Goal: Complete application form

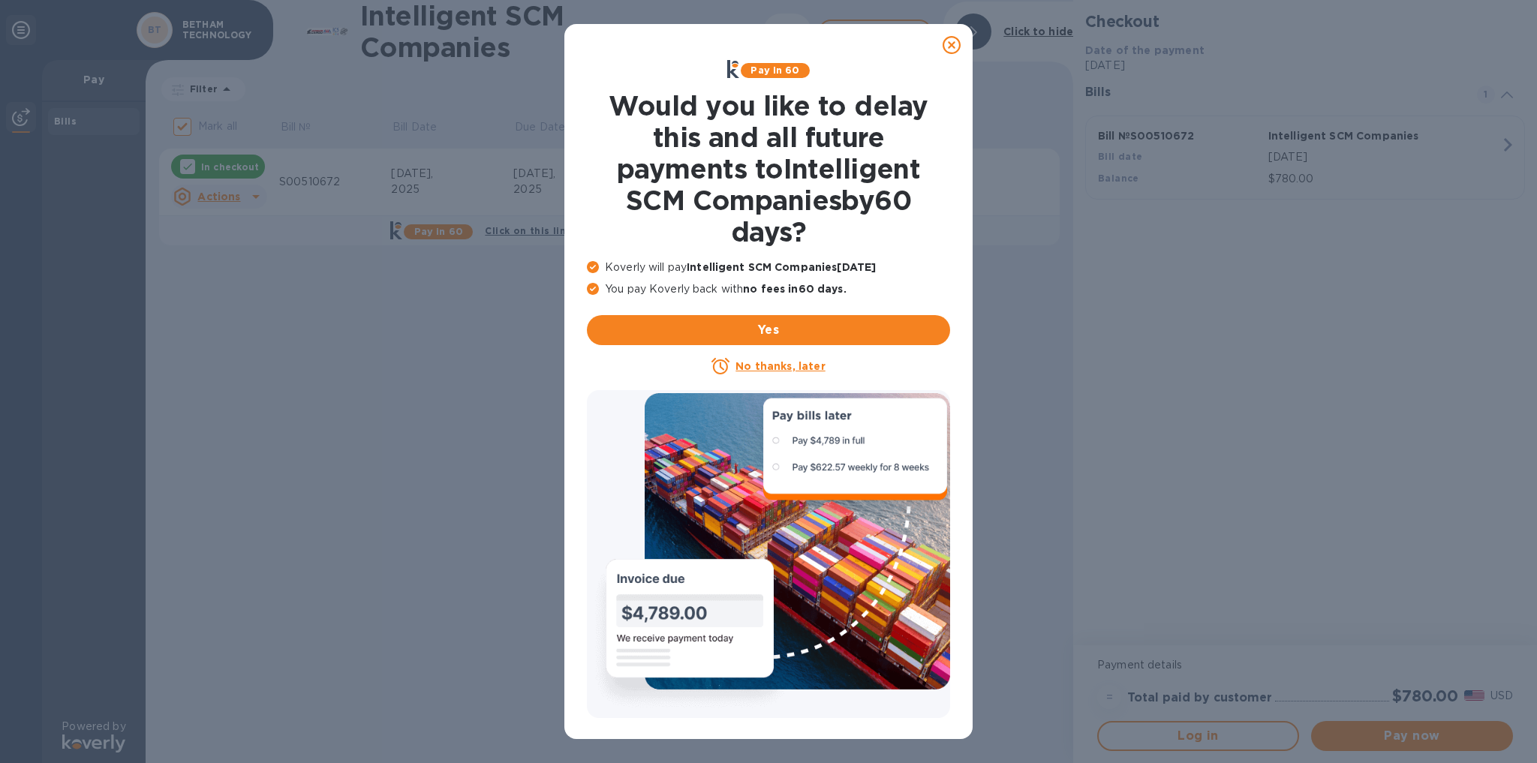
click at [793, 366] on u "No thanks, later" at bounding box center [779, 366] width 89 height 12
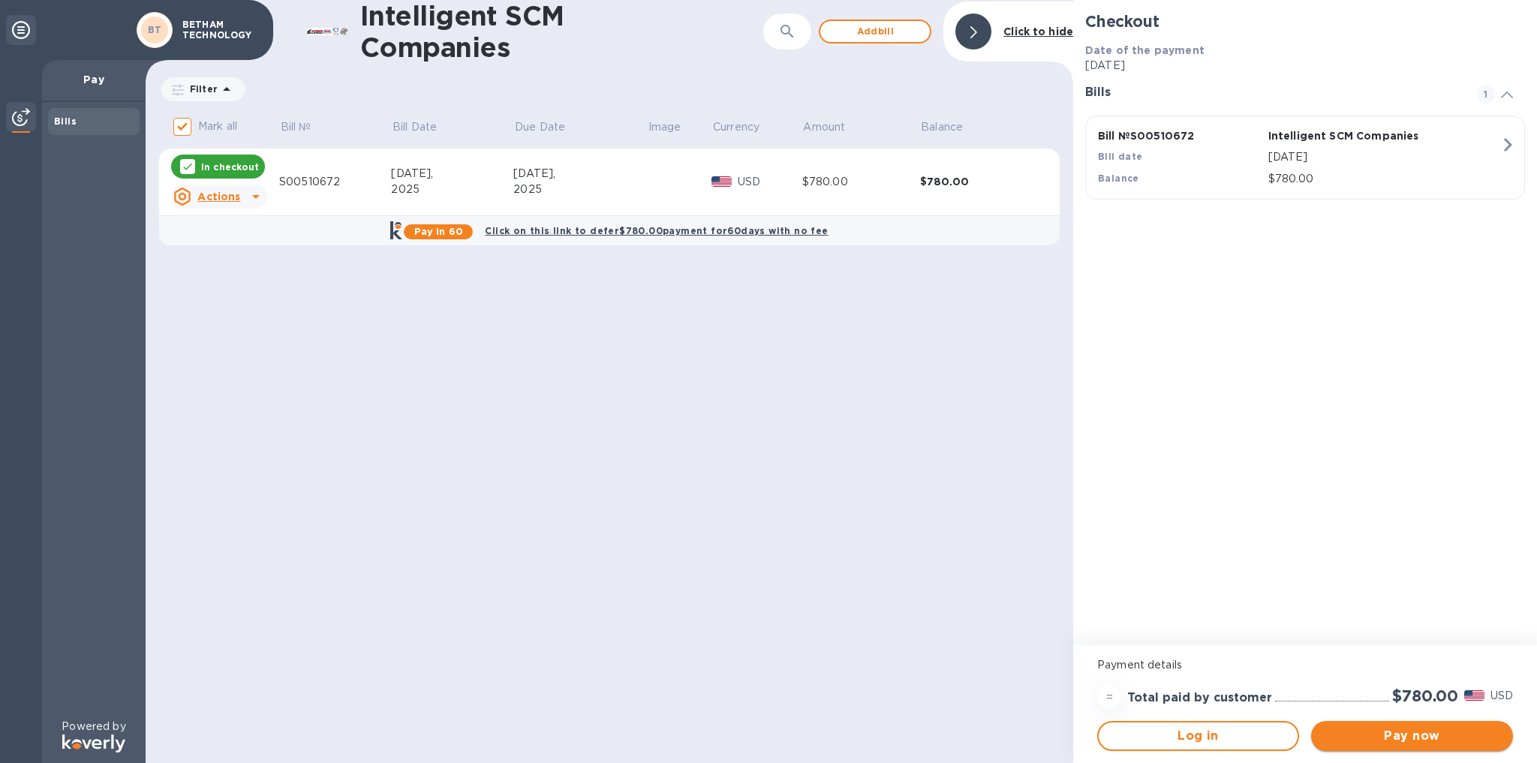
click at [1456, 734] on span "Pay now" at bounding box center [1412, 736] width 178 height 18
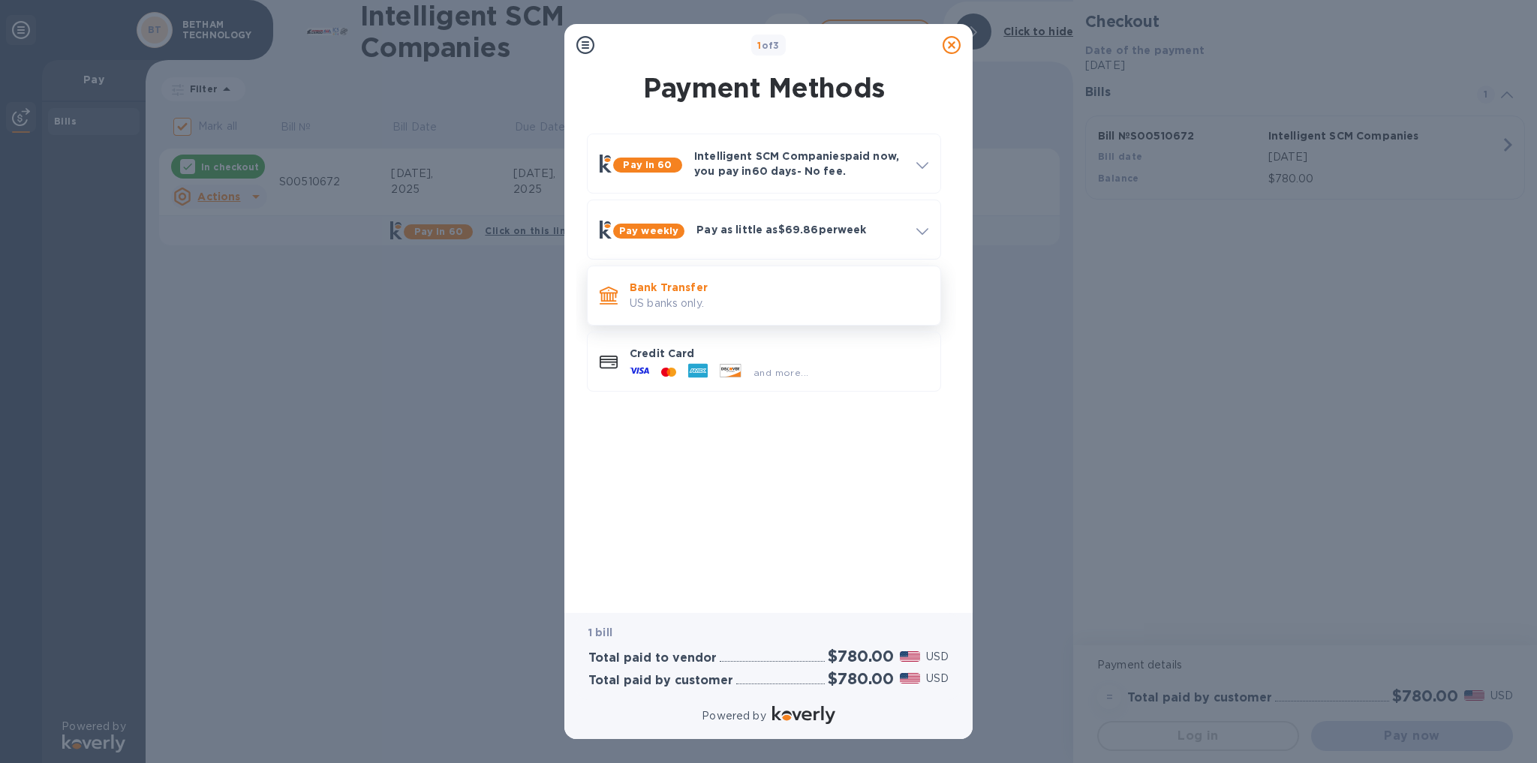
click at [767, 296] on p "US banks only." at bounding box center [779, 304] width 299 height 16
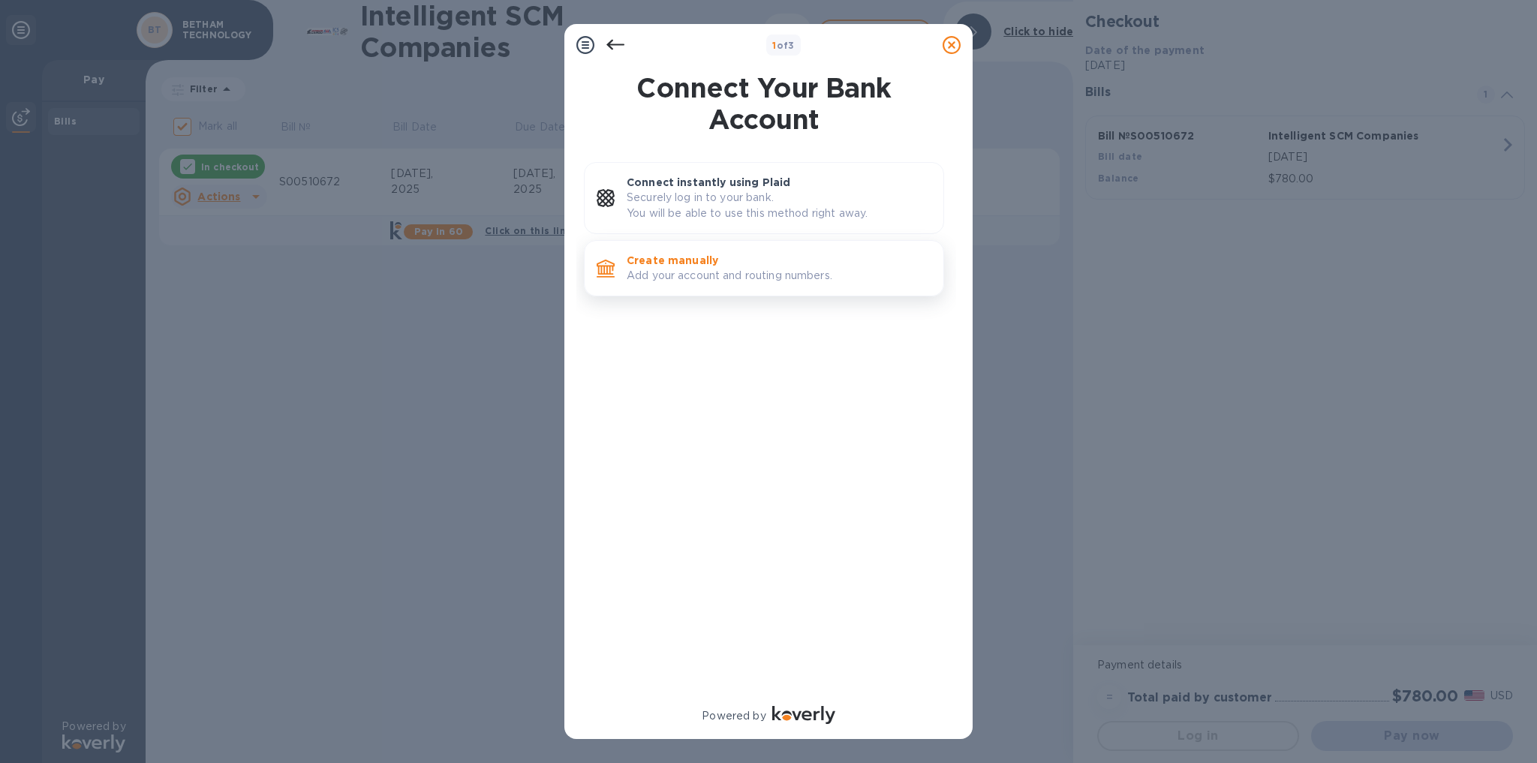
click at [735, 266] on p "Create manually" at bounding box center [779, 260] width 305 height 15
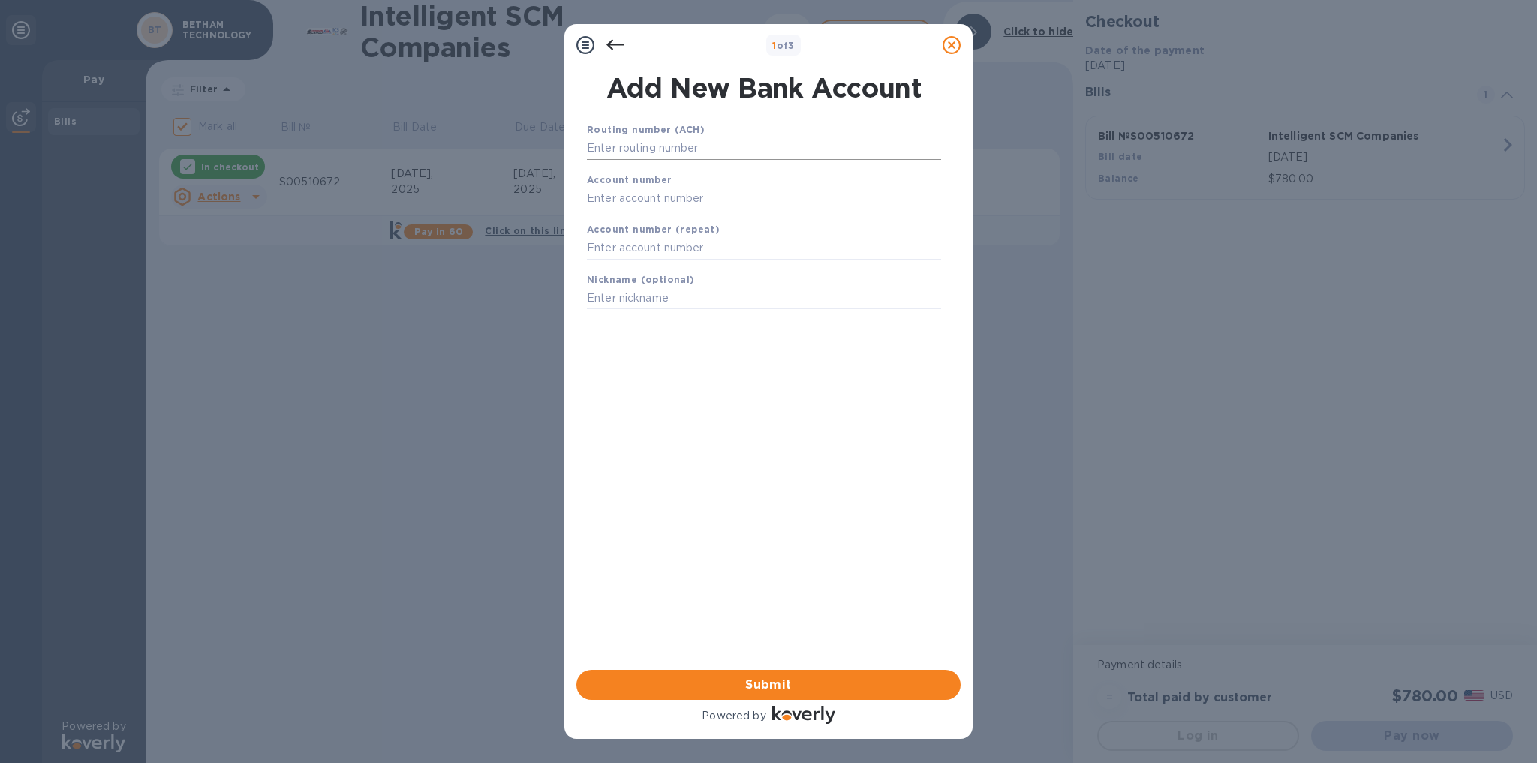
click at [645, 149] on input "text" at bounding box center [764, 148] width 354 height 23
click at [669, 151] on input "text" at bounding box center [764, 148] width 354 height 23
paste input "121404048"
type input "121404048"
click at [639, 214] on input "text" at bounding box center [764, 217] width 354 height 23
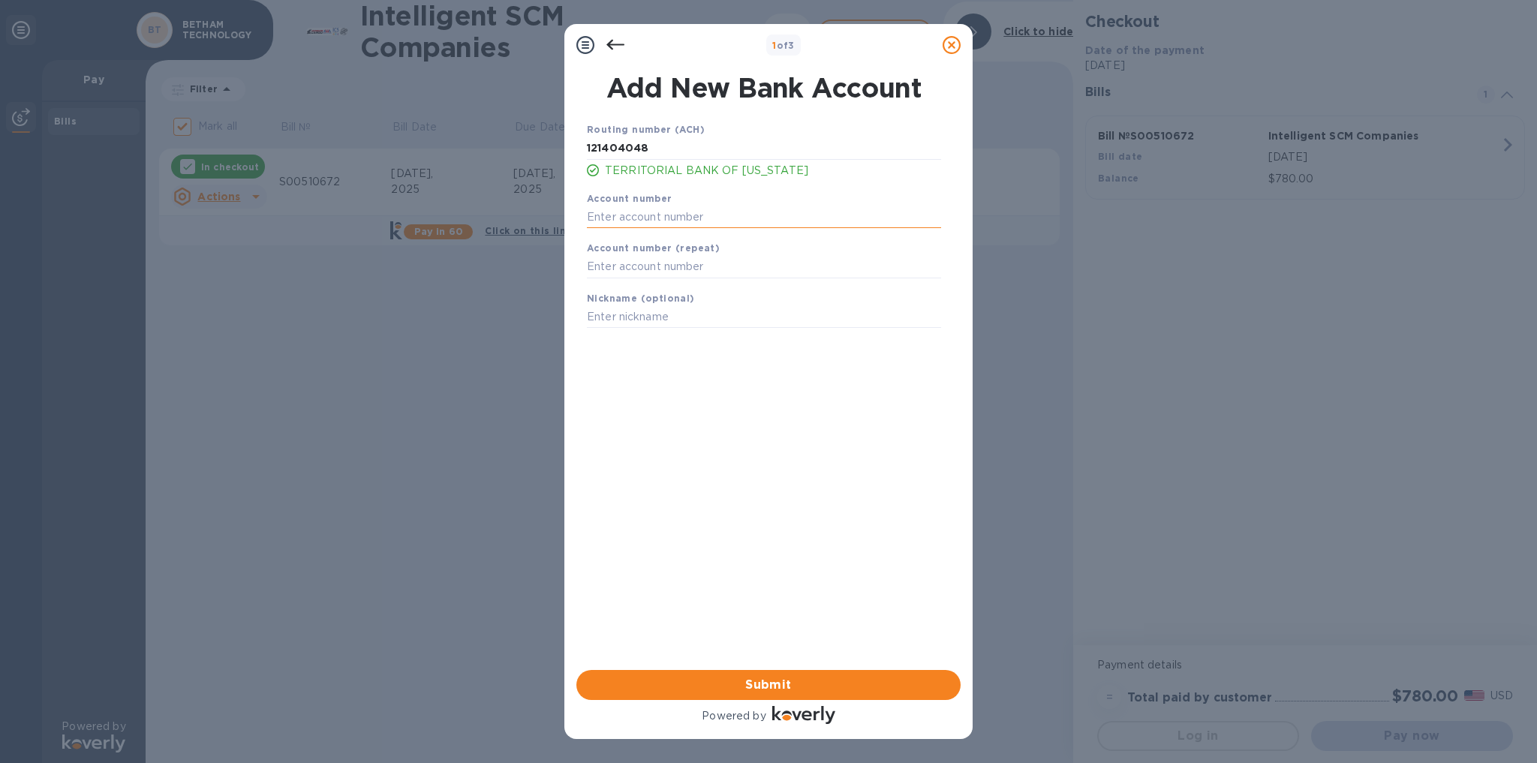
paste input "[PHONE_NUMBER]"
click at [607, 218] on input "[PHONE_NUMBER]" at bounding box center [764, 217] width 354 height 23
type input "01101890308"
click at [686, 266] on input "text" at bounding box center [764, 267] width 354 height 23
paste input "[PHONE_NUMBER]"
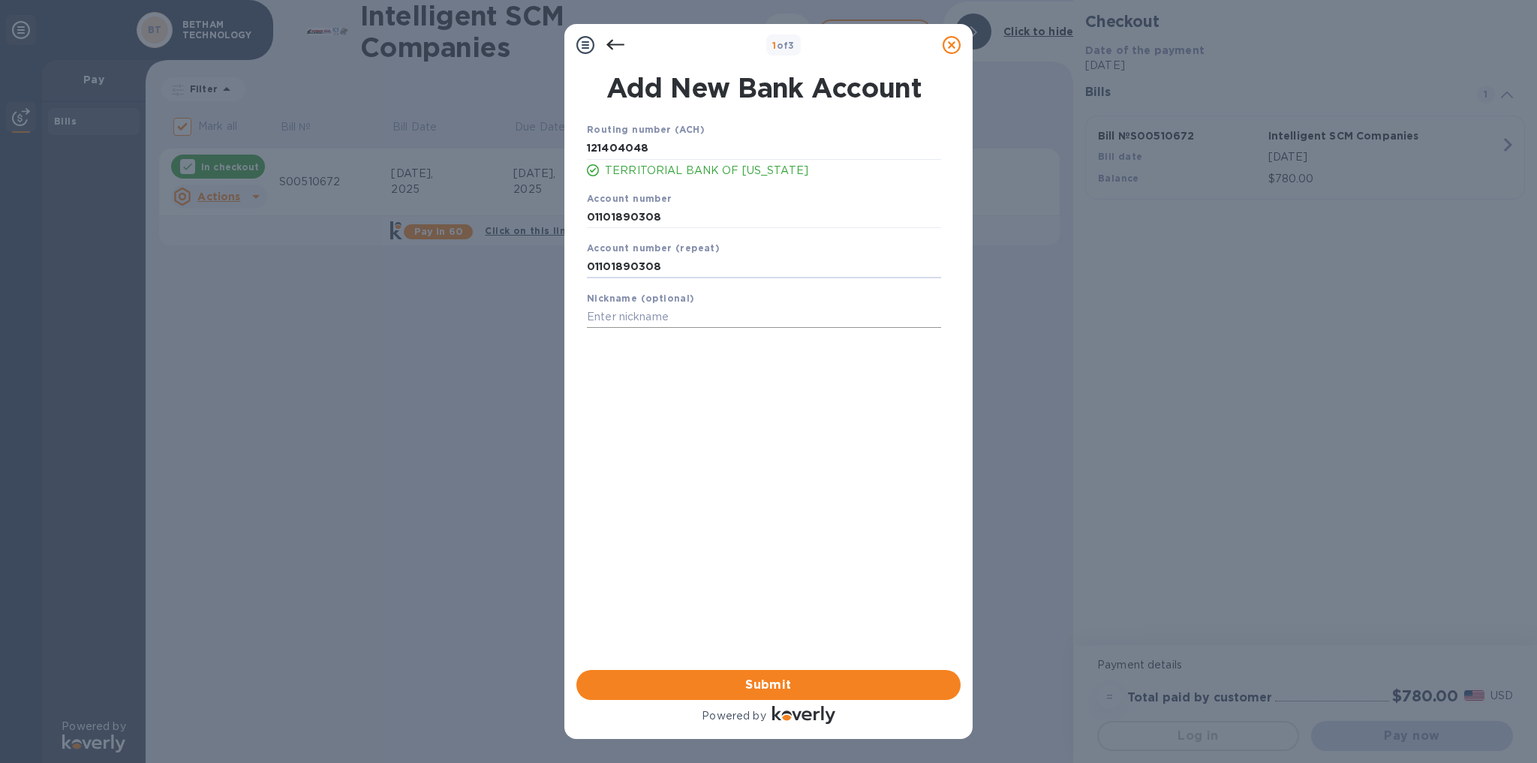
type input "01101890308"
click at [704, 324] on input "text" at bounding box center [764, 317] width 354 height 23
type input "BethamTech"
click at [784, 687] on span "Submit" at bounding box center [768, 685] width 360 height 18
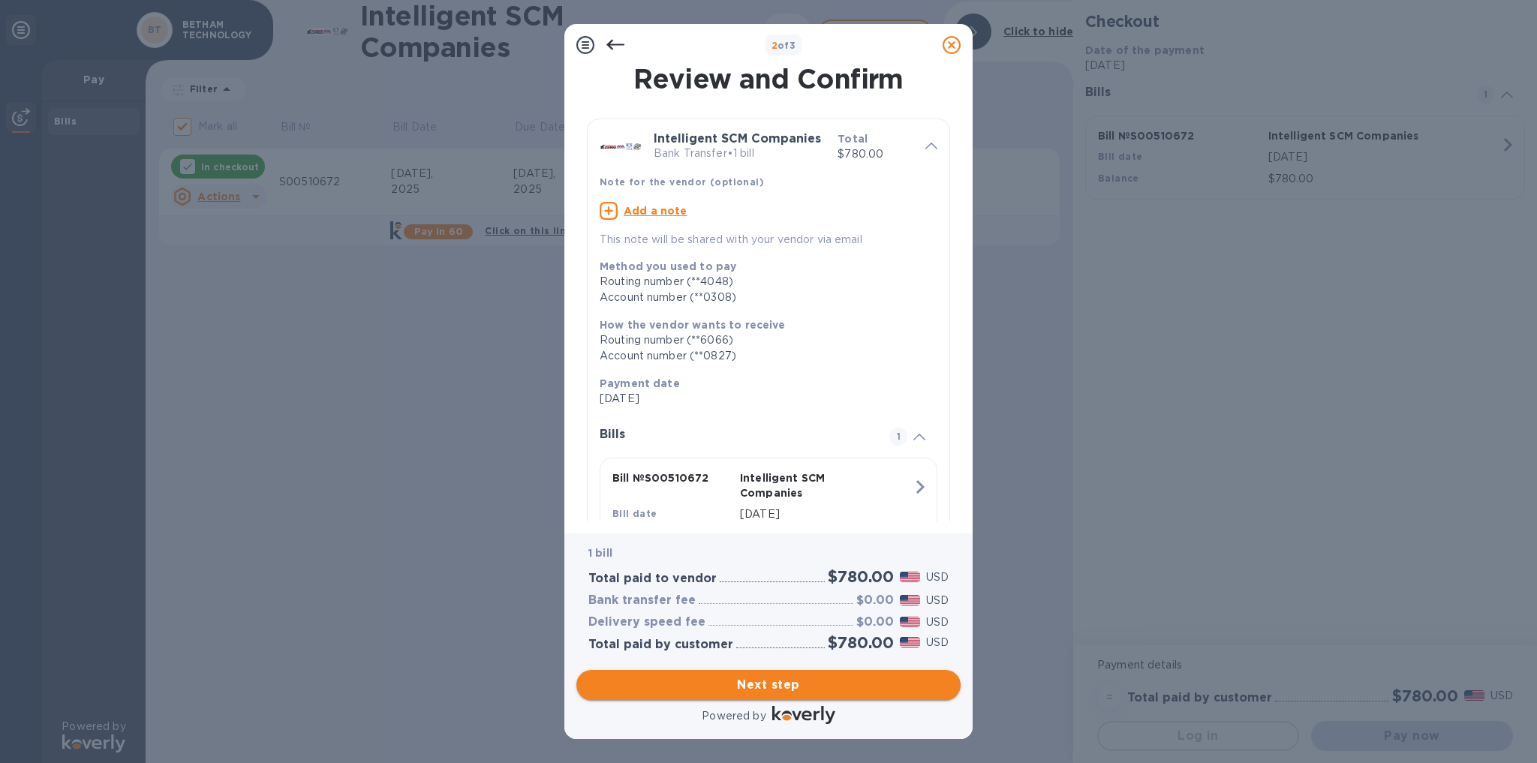
click at [799, 685] on span "Next step" at bounding box center [768, 685] width 360 height 18
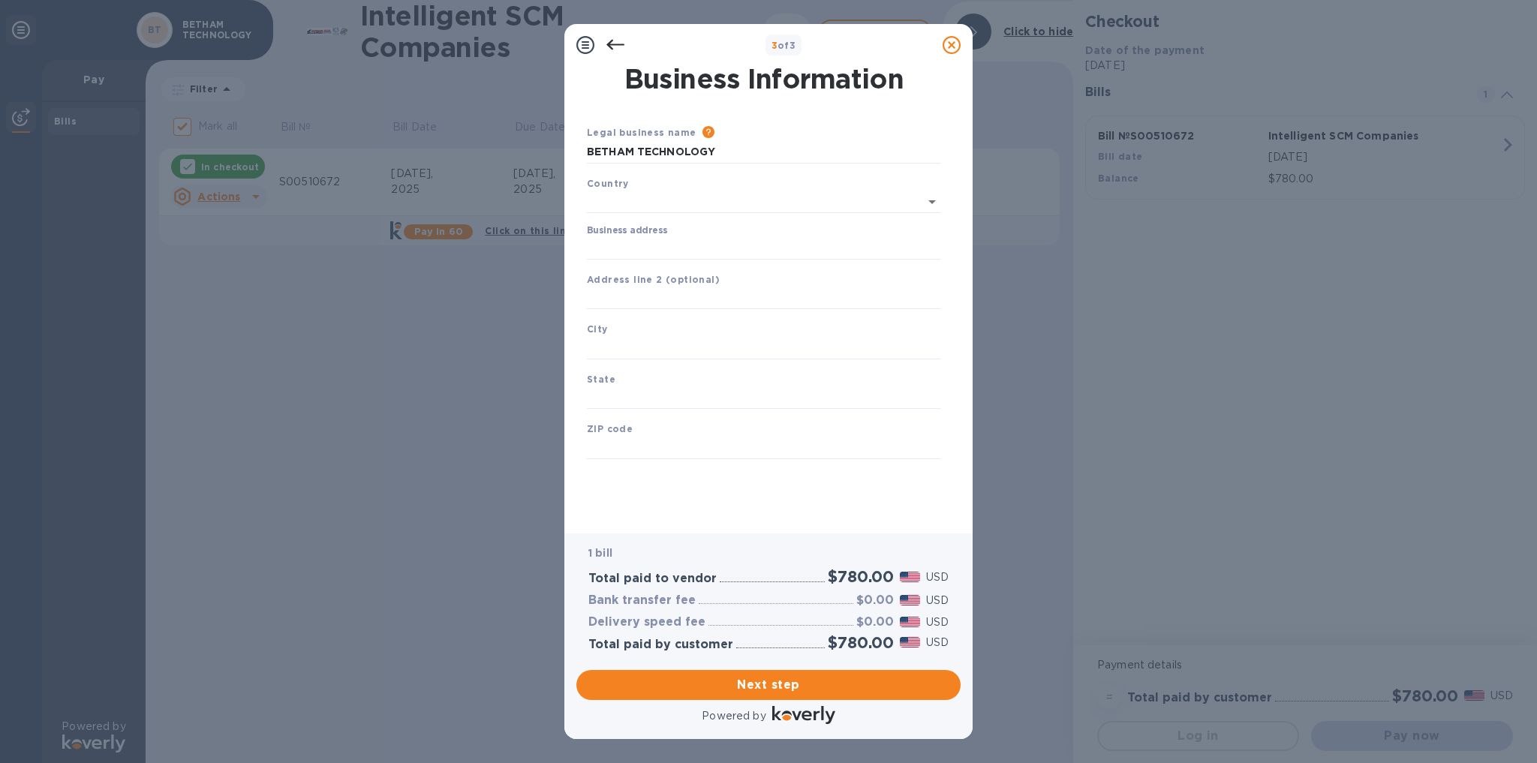
type input "[GEOGRAPHIC_DATA]"
click at [728, 241] on input "Business address" at bounding box center [764, 245] width 354 height 23
type input "[STREET_ADDRESS]"
click at [742, 347] on input "text" at bounding box center [764, 345] width 354 height 23
type input "Pago Pago"
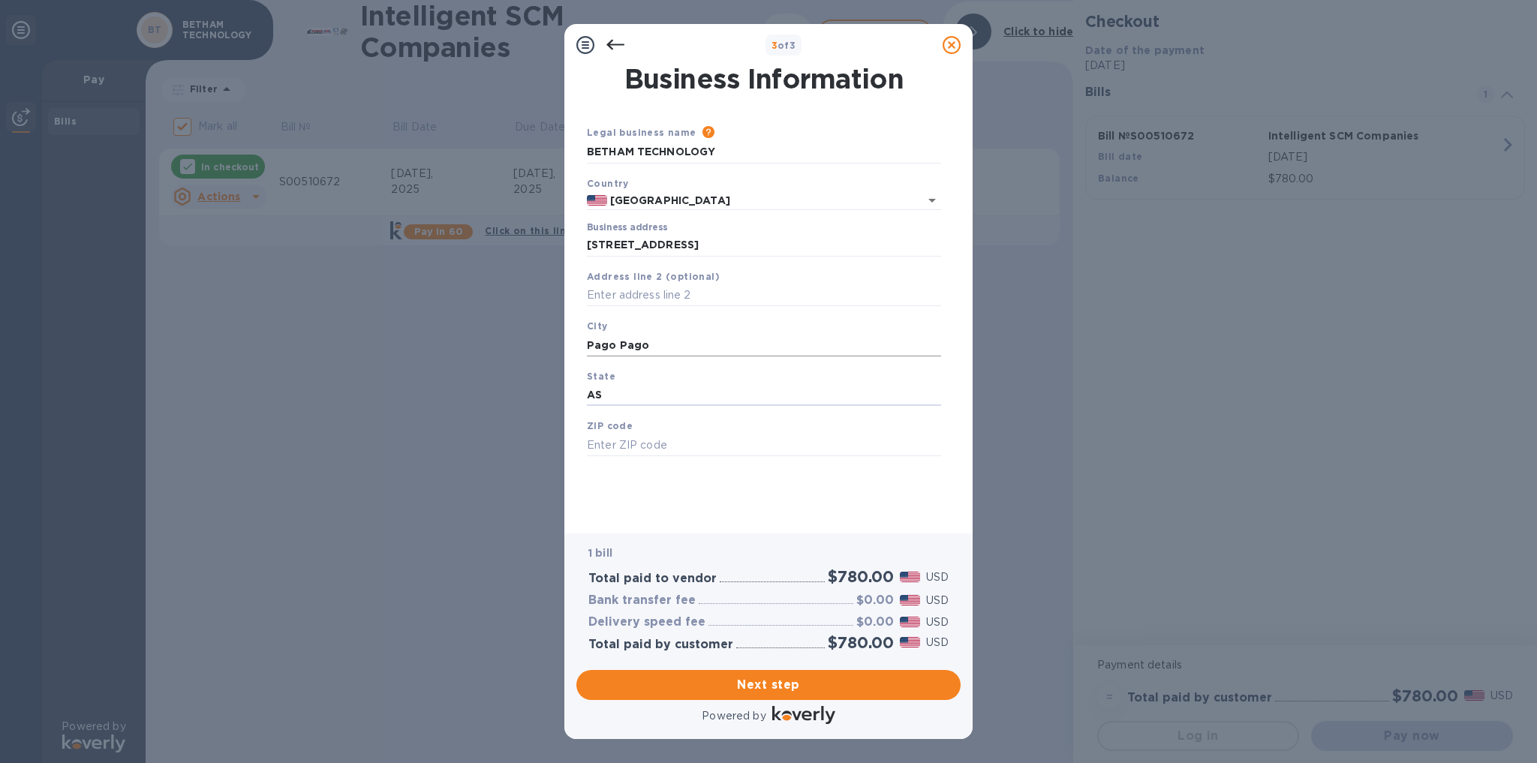
type input "AS"
type input "96799"
click at [774, 692] on span "Next step" at bounding box center [768, 685] width 360 height 18
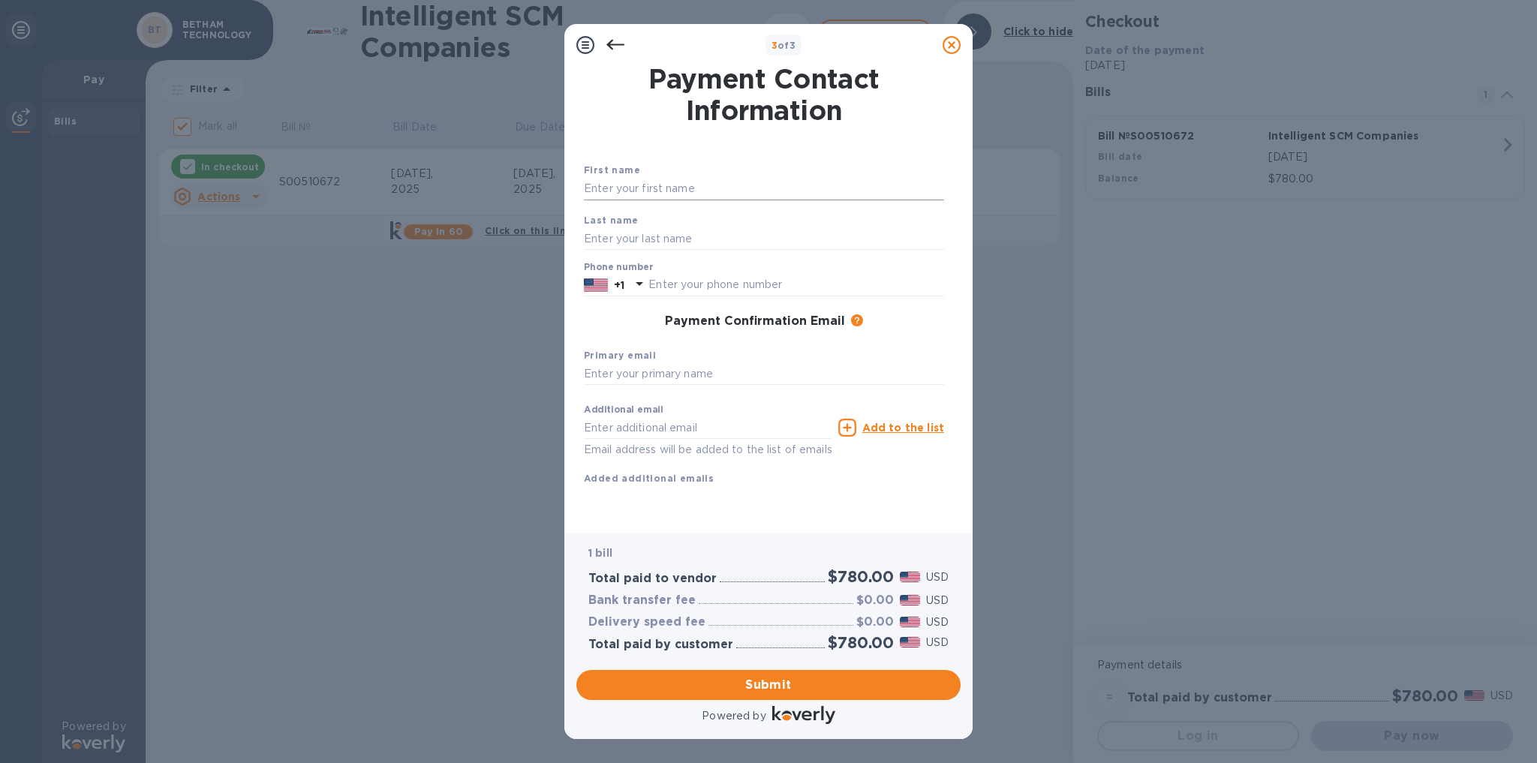
click at [693, 185] on input "text" at bounding box center [764, 189] width 360 height 23
type input "[PERSON_NAME]"
type input "Betham"
type input "6847339500"
type input "[PERSON_NAME][EMAIL_ADDRESS][DOMAIN_NAME]"
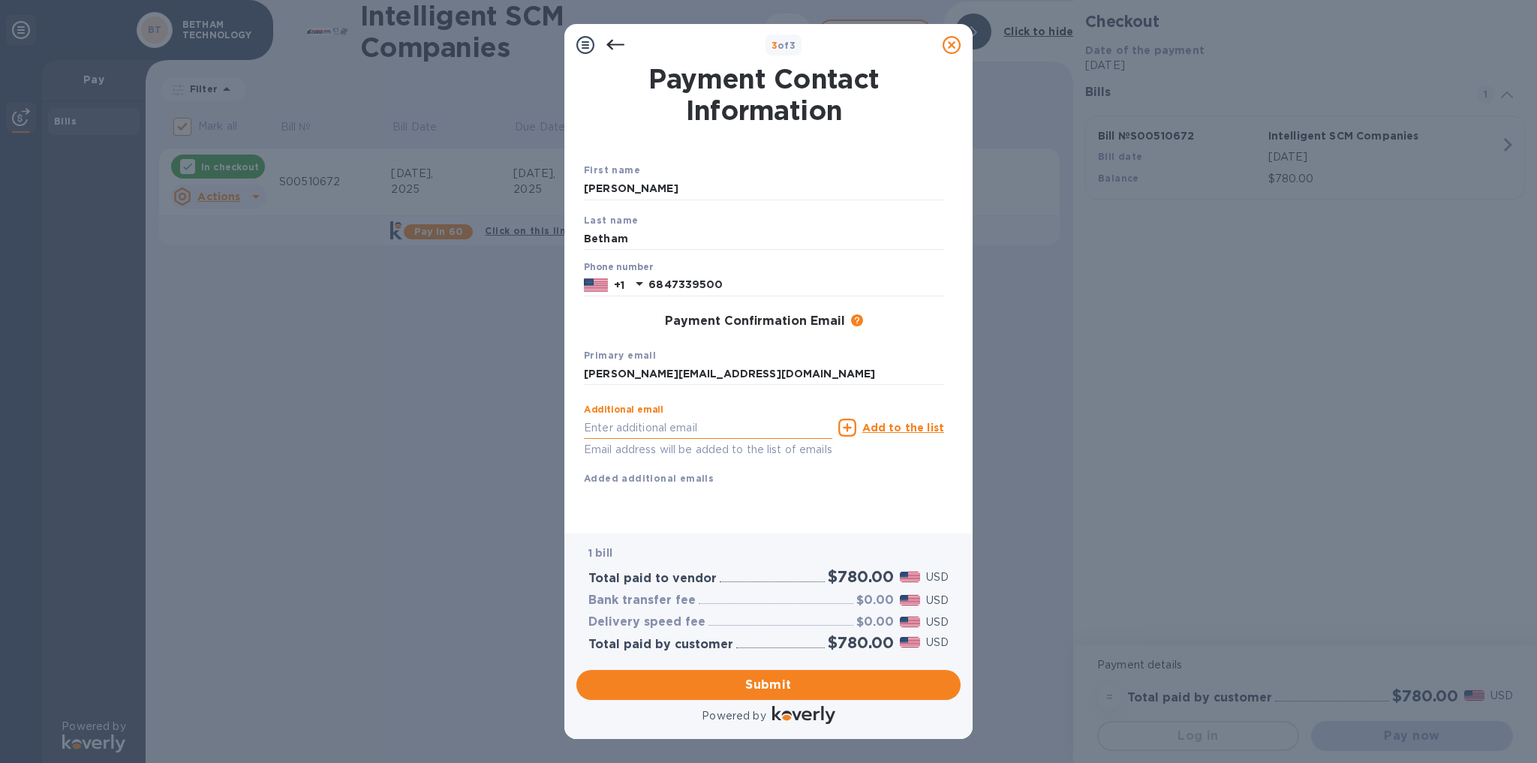
click at [594, 435] on input "text" at bounding box center [708, 428] width 248 height 23
click at [911, 510] on div "First name [PERSON_NAME] name [PERSON_NAME] Phone number [PHONE_NUMBER] Payment…" at bounding box center [764, 336] width 360 height 348
click at [814, 429] on input "text" at bounding box center [708, 428] width 248 height 23
click at [779, 681] on span "Submit" at bounding box center [768, 685] width 360 height 18
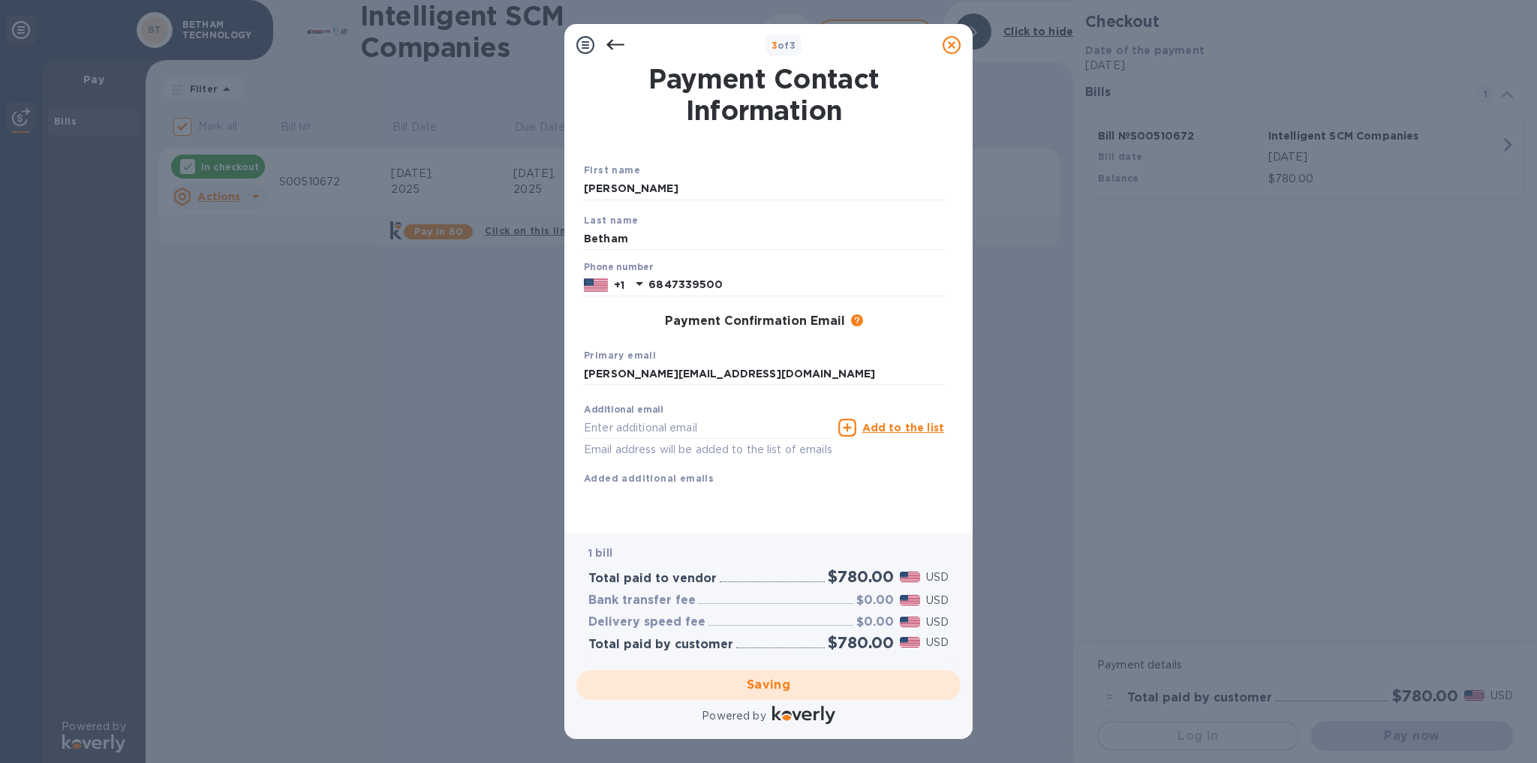
checkbox input "false"
